Goal: Complete application form

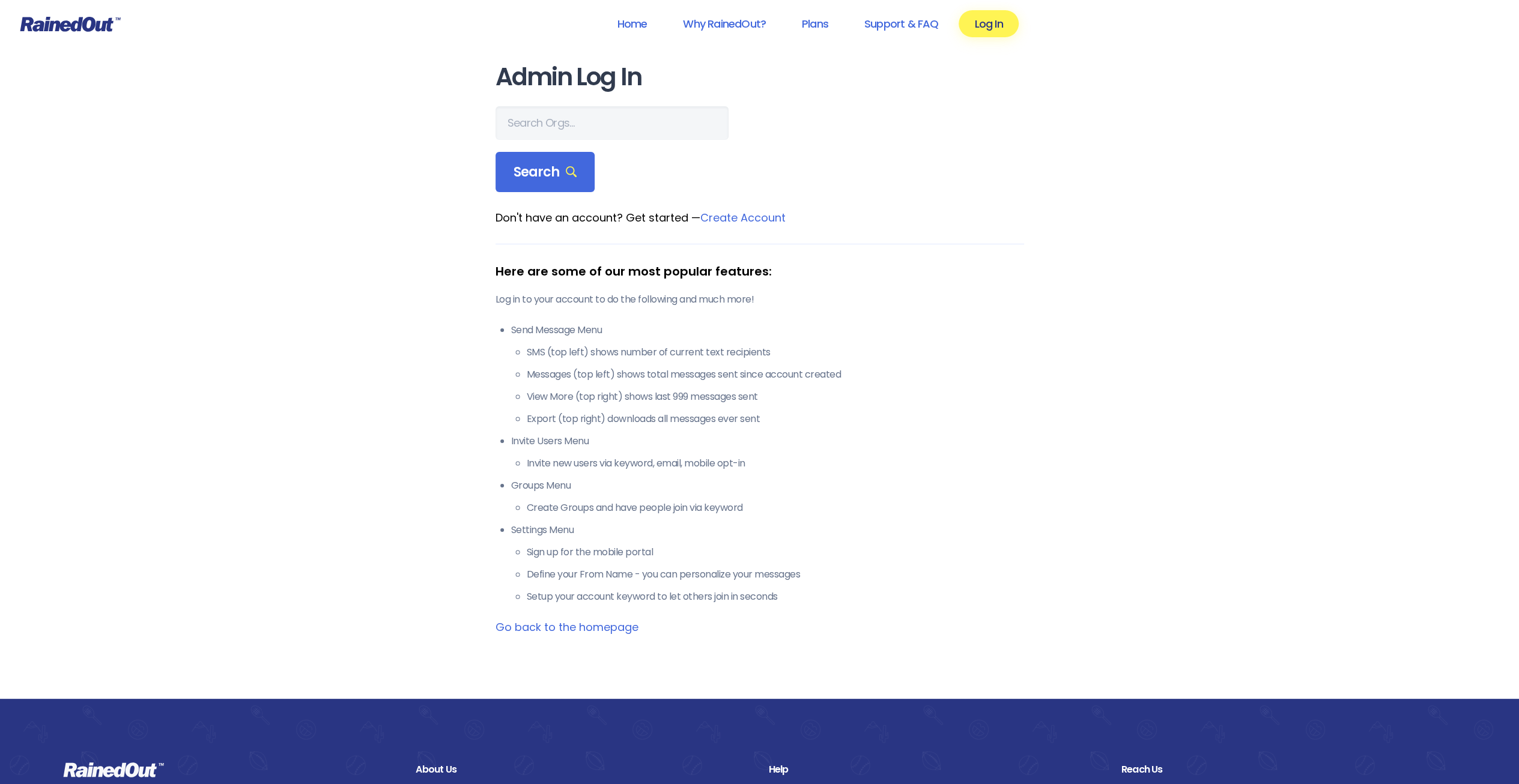
click at [608, 142] on form "Search" at bounding box center [760, 149] width 528 height 87
click at [598, 119] on input "text" at bounding box center [612, 122] width 233 height 33
type input "poway"
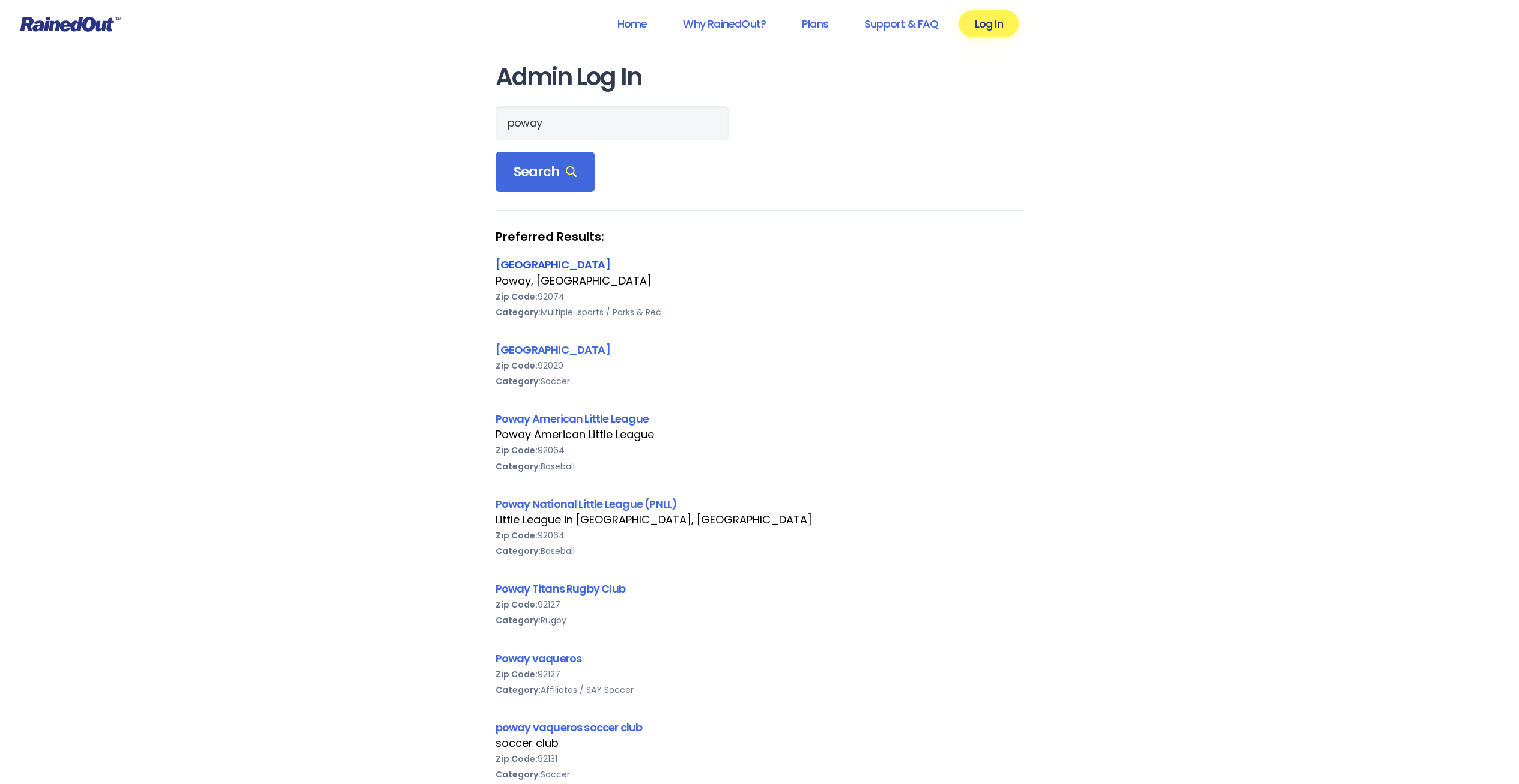
click at [545, 266] on link "[GEOGRAPHIC_DATA]" at bounding box center [553, 264] width 115 height 15
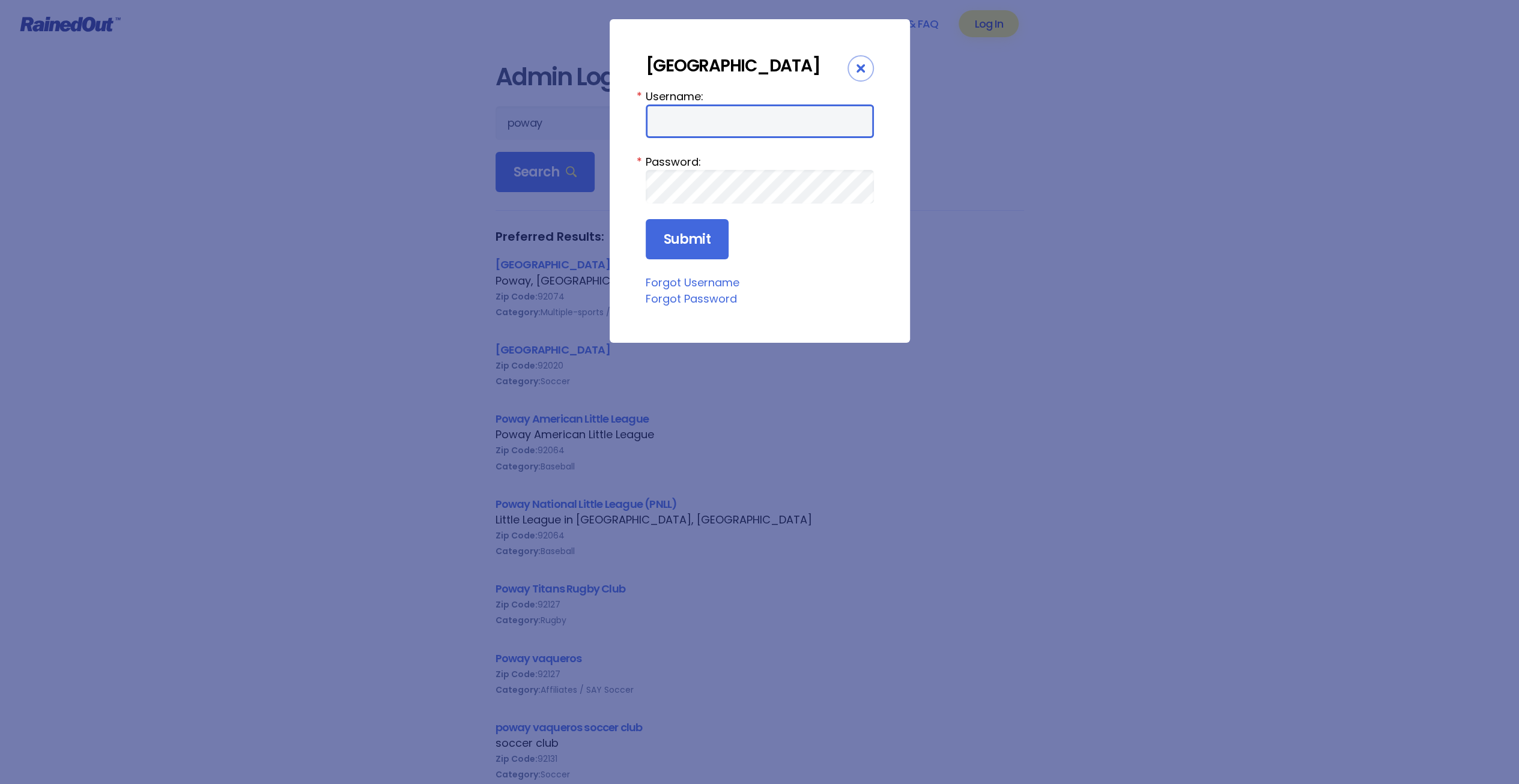
click at [687, 125] on input "Username:" at bounding box center [760, 121] width 228 height 33
type input "cpark"
click at [645, 219] on input "Submit" at bounding box center [687, 239] width 83 height 41
